Goal: Task Accomplishment & Management: Use online tool/utility

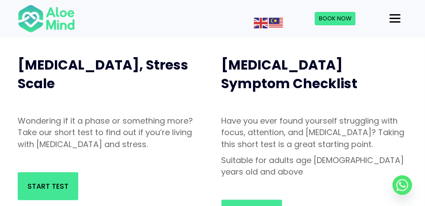
scroll to position [93, 0]
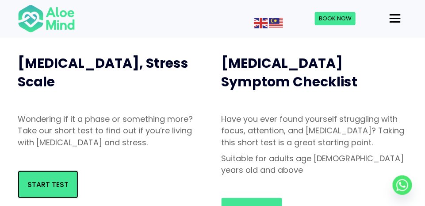
click at [35, 178] on link "Start Test" at bounding box center [48, 184] width 61 height 28
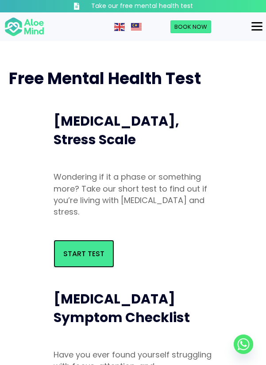
click at [104, 252] on link "Start Test" at bounding box center [84, 254] width 61 height 28
